Goal: Transaction & Acquisition: Subscribe to service/newsletter

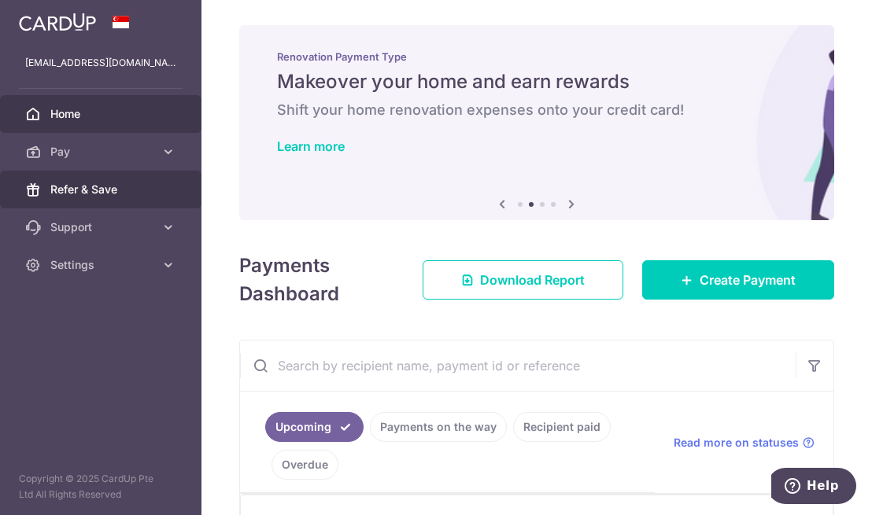
click at [103, 195] on span "Refer & Save" at bounding box center [102, 190] width 104 height 16
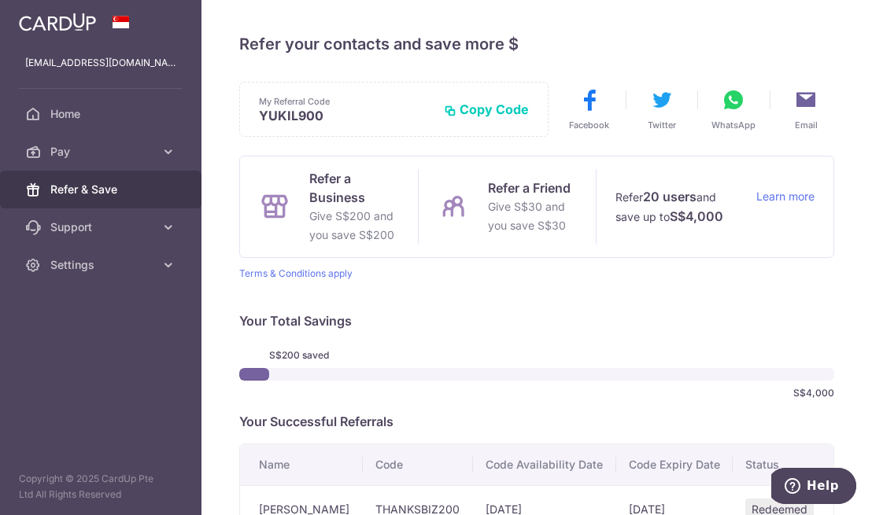
click at [479, 108] on button "Copy Code" at bounding box center [486, 110] width 85 height 16
click at [103, 68] on p "[EMAIL_ADDRESS][DOMAIN_NAME]" at bounding box center [100, 63] width 151 height 16
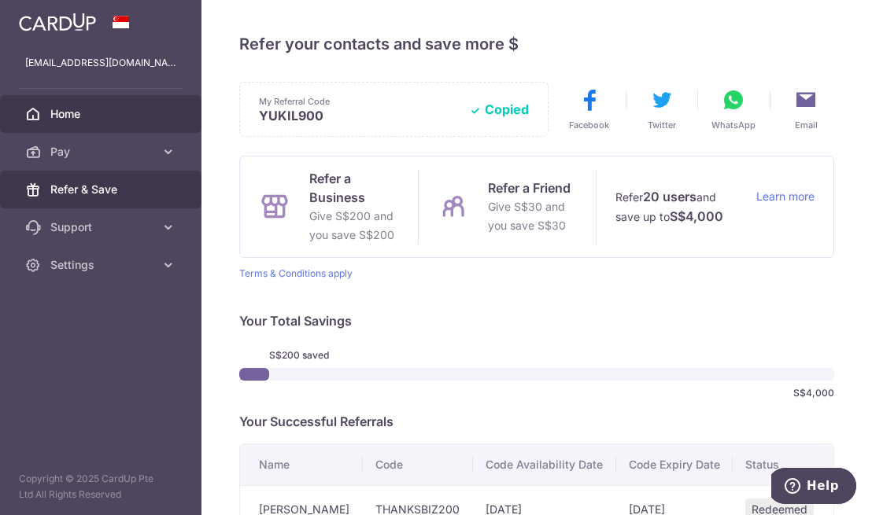
click at [76, 120] on span "Home" at bounding box center [102, 114] width 104 height 16
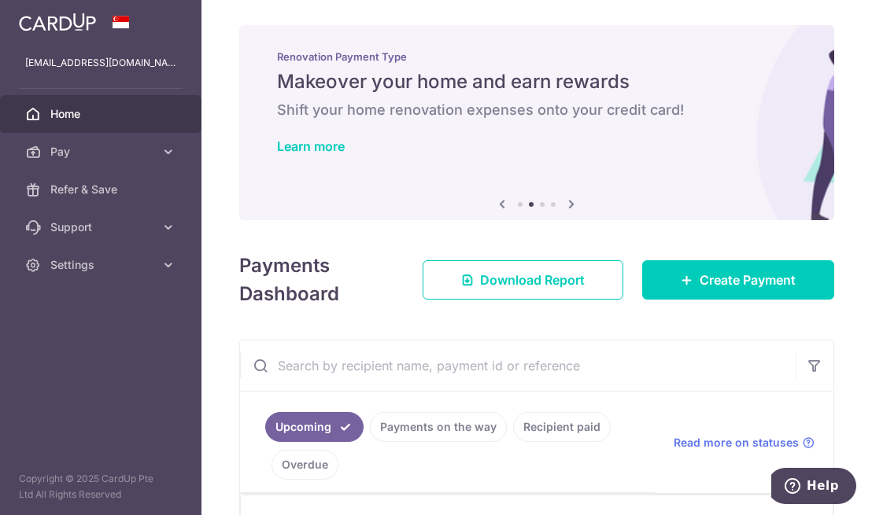
click at [73, 264] on span "Settings" at bounding box center [102, 265] width 104 height 16
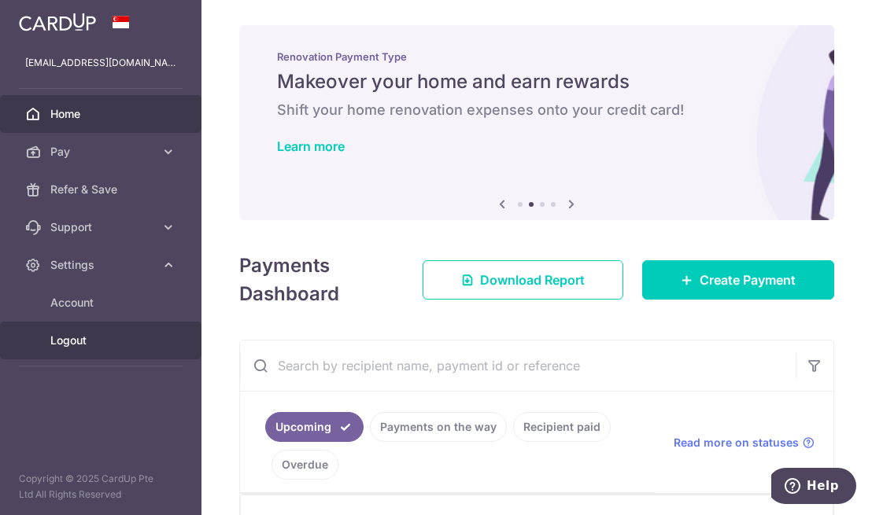
click at [77, 343] on span "Logout" at bounding box center [102, 341] width 104 height 16
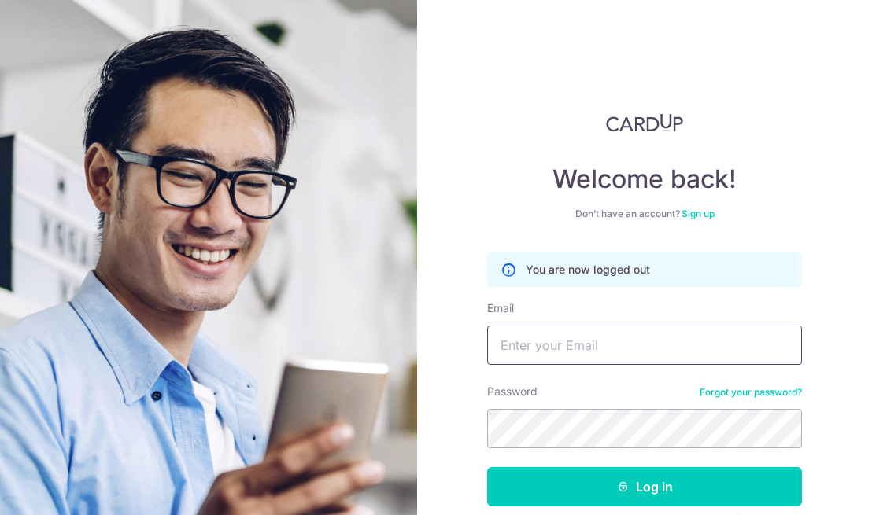
type input "yklee618@gmail.com"
click at [688, 215] on link "Sign up" at bounding box center [698, 214] width 33 height 12
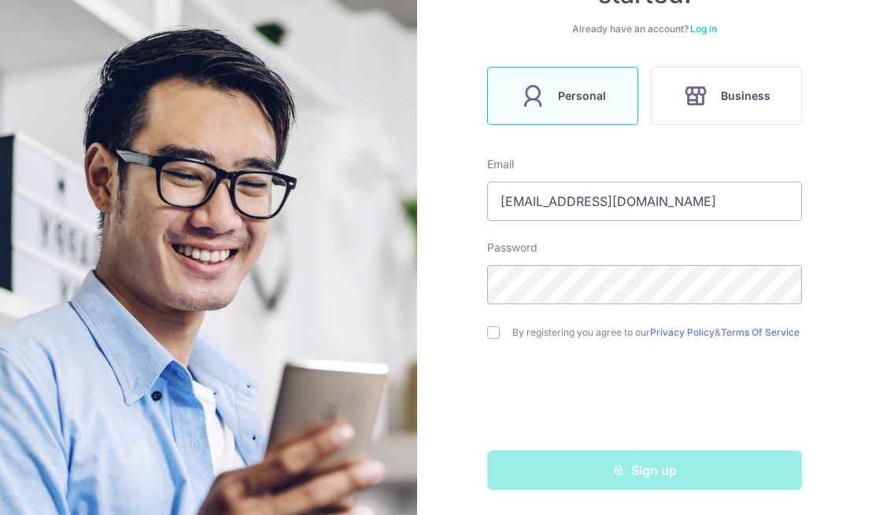
scroll to position [222, 0]
click at [621, 198] on input "yklee618@gmail.com" at bounding box center [644, 201] width 315 height 39
type input "yklee618"
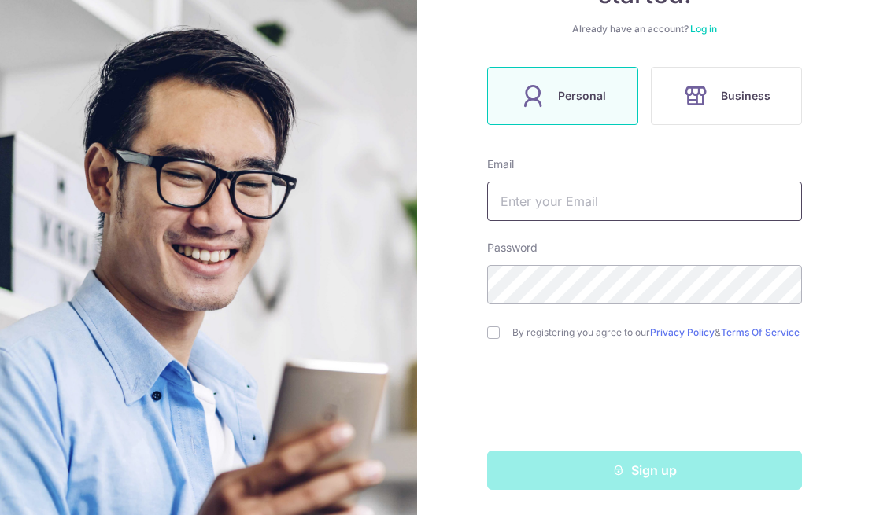
paste input "kira.leow430@gmail.com"
click at [527, 194] on input "kira.leow430@gmail.com" at bounding box center [644, 201] width 315 height 39
type input "kira.leow430@gmail.com"
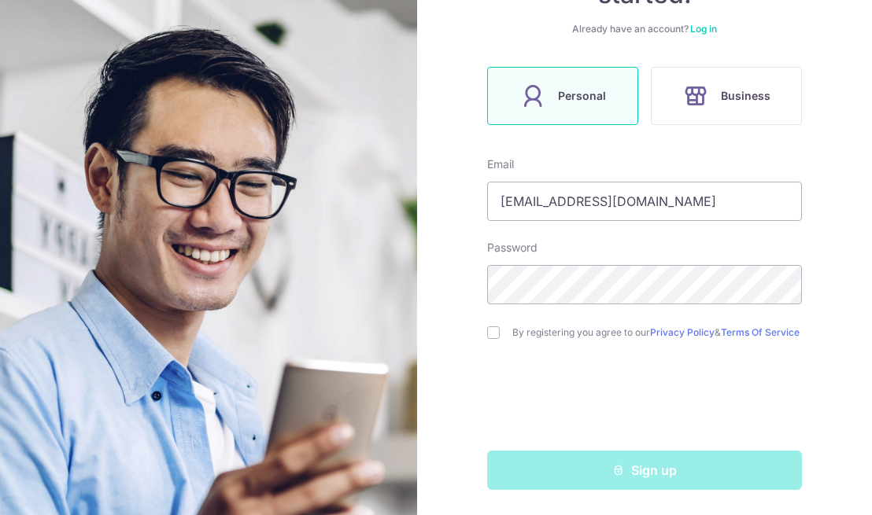
click at [490, 327] on input "checkbox" at bounding box center [493, 333] width 13 height 13
checkbox input "true"
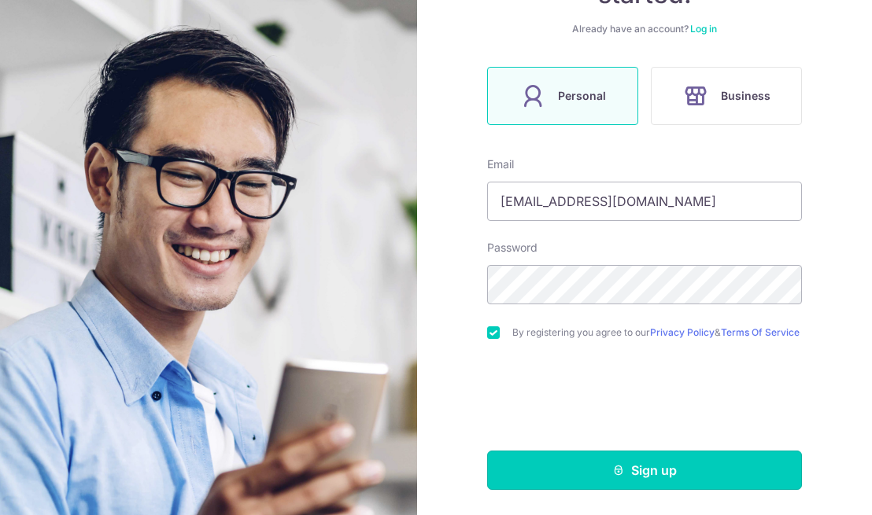
click at [642, 467] on button "Sign up" at bounding box center [644, 470] width 315 height 39
